Goal: Task Accomplishment & Management: Use online tool/utility

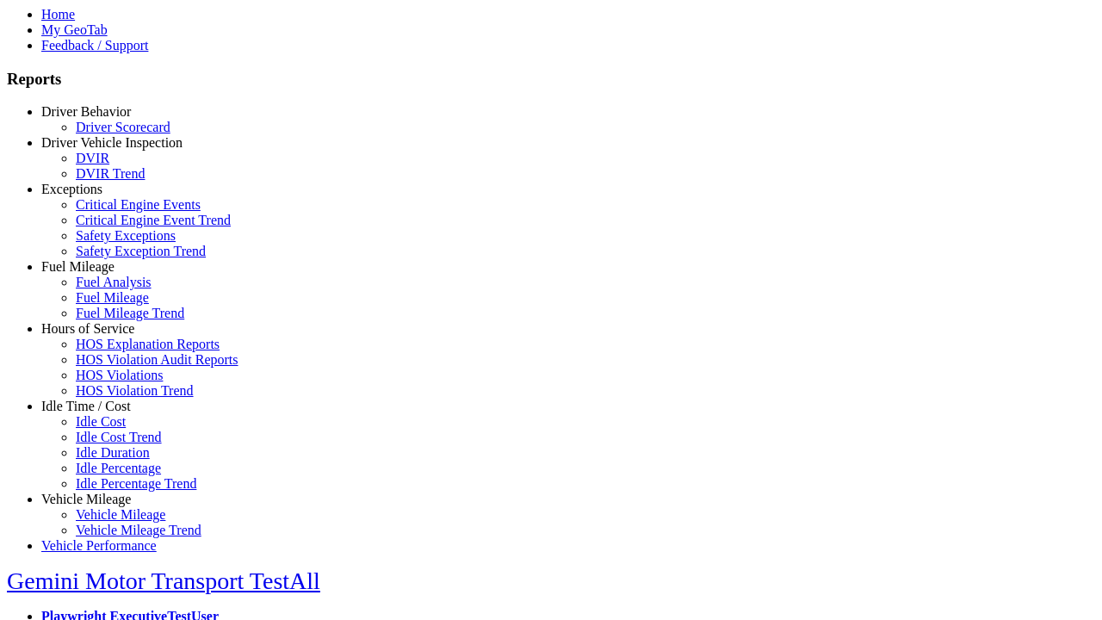
click at [99, 413] on link "Idle Time / Cost" at bounding box center [86, 406] width 90 height 15
click at [112, 429] on link "Idle Cost" at bounding box center [101, 421] width 50 height 15
select select
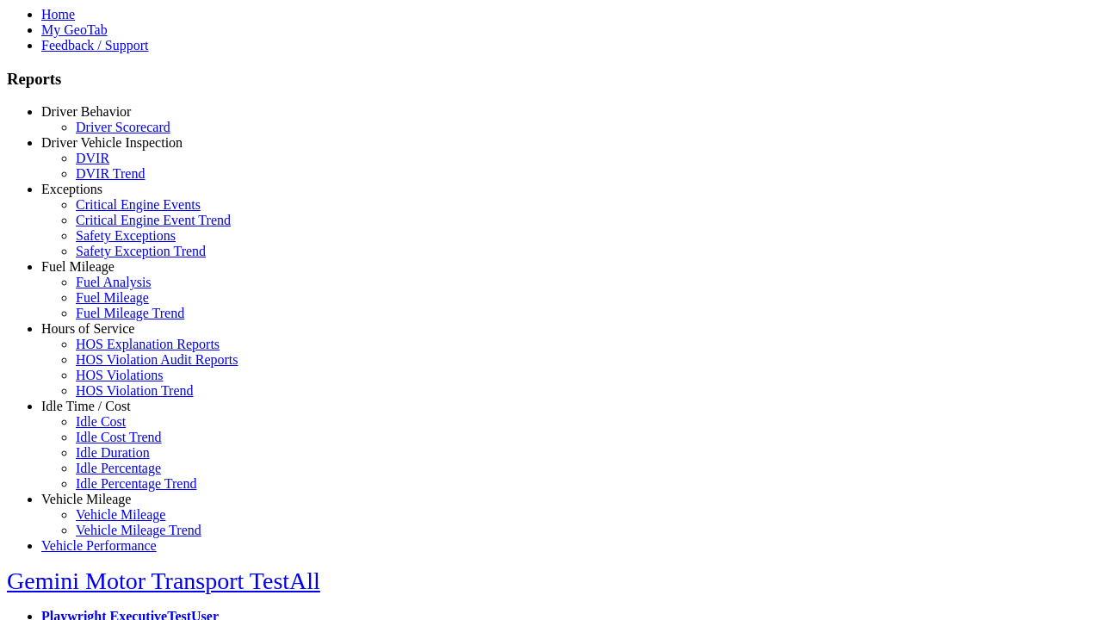
select select
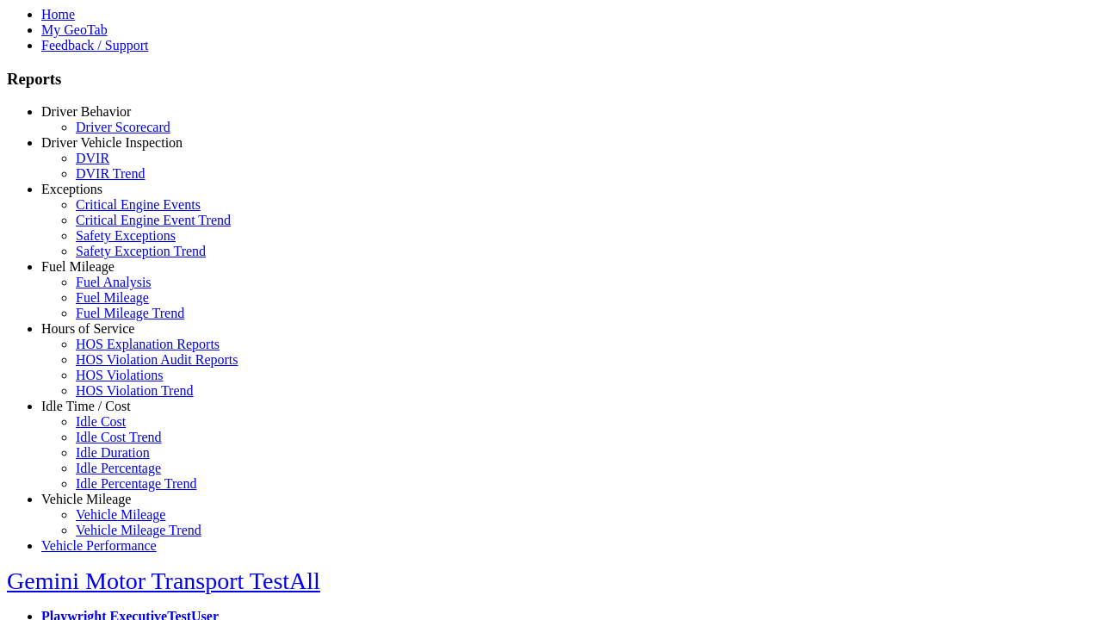
select select
select select "**"
